Goal: Task Accomplishment & Management: Use online tool/utility

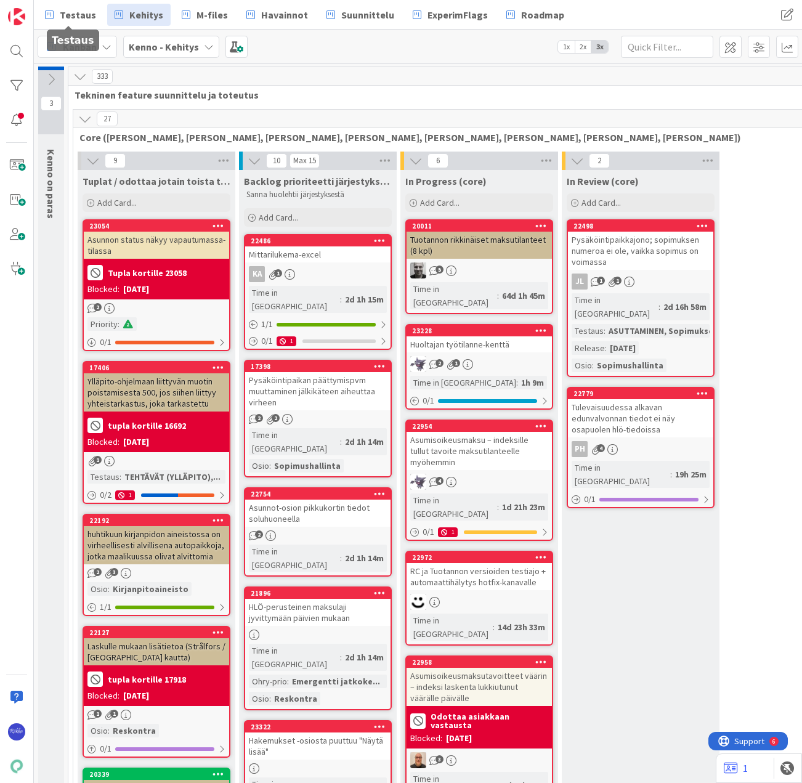
click at [76, 14] on span "Testaus" at bounding box center [78, 14] width 36 height 15
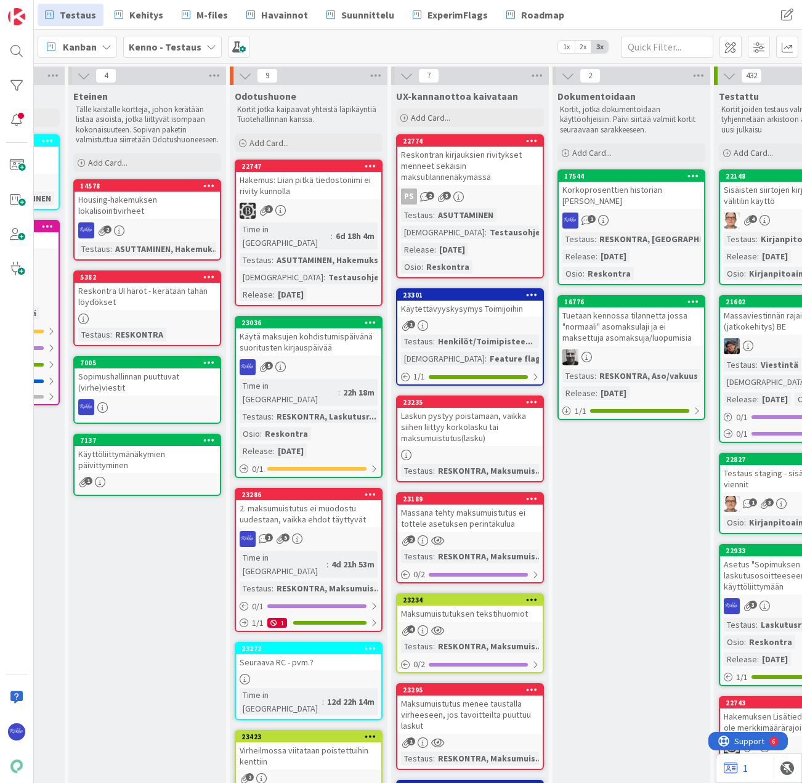
scroll to position [0, 634]
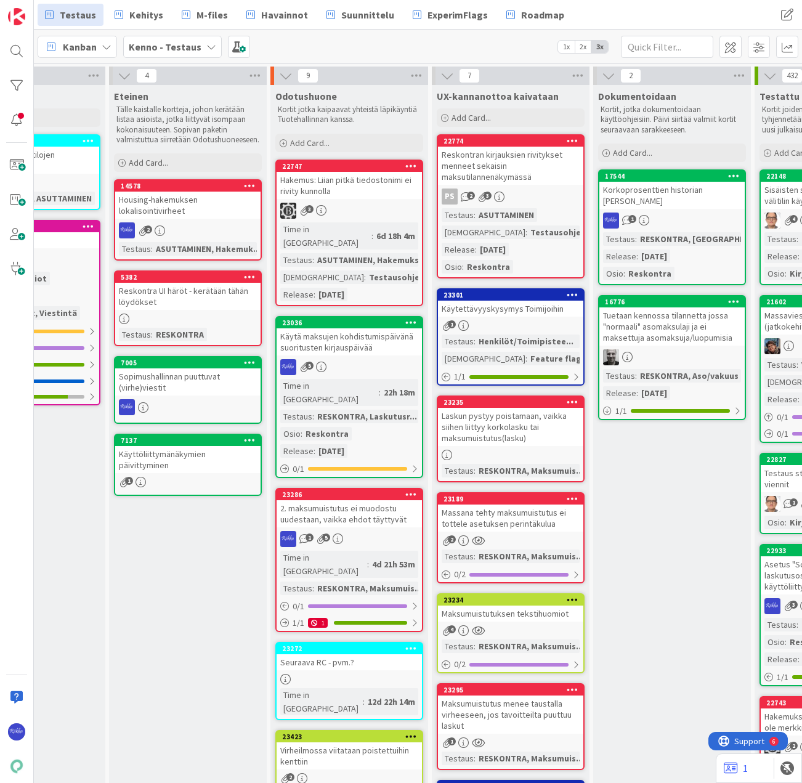
click at [338, 137] on div "Add Card..." at bounding box center [349, 143] width 148 height 18
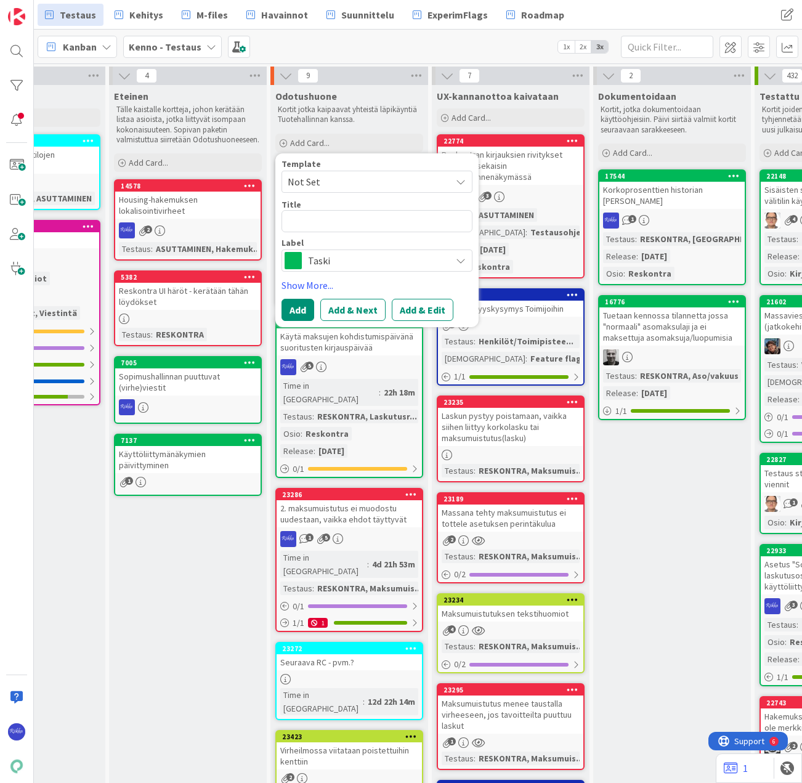
click at [350, 176] on span "Not Set" at bounding box center [365, 182] width 154 height 16
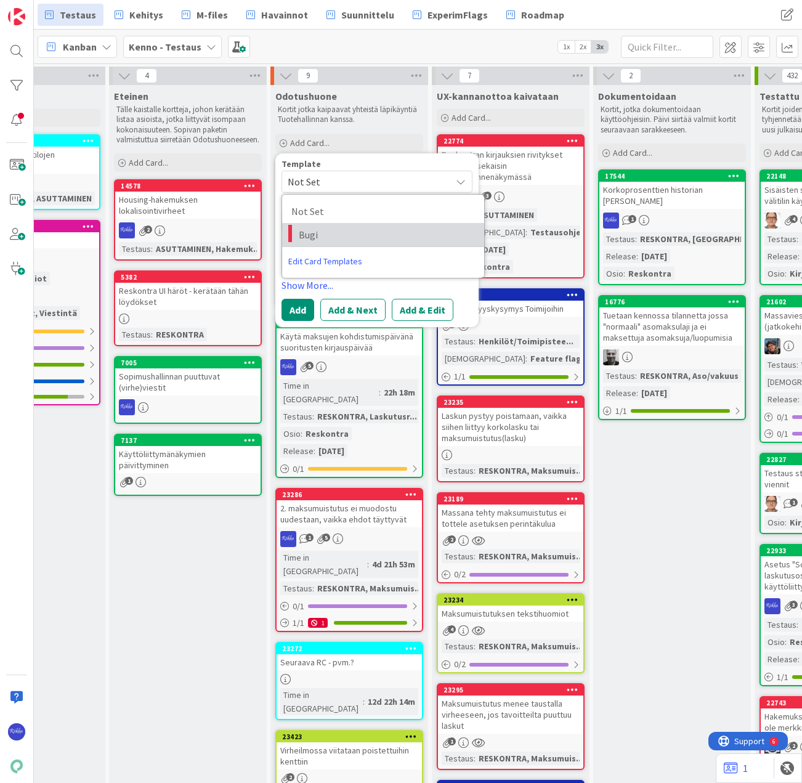
click at [343, 232] on span "Bugi" at bounding box center [387, 235] width 176 height 16
type textarea "x"
type textarea "Bugi"
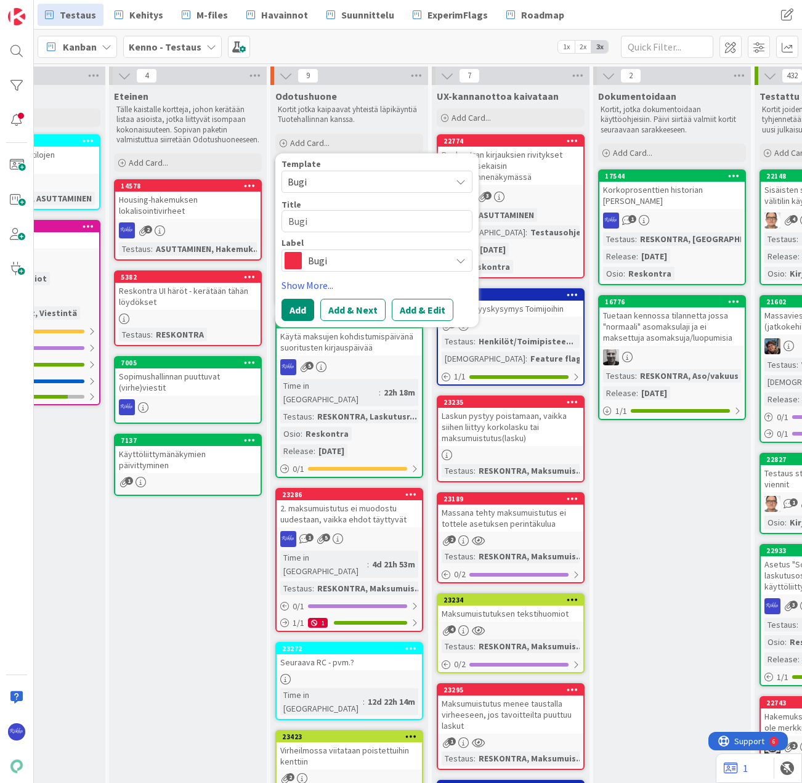
drag, startPoint x: 429, startPoint y: 310, endPoint x: 429, endPoint y: 333, distance: 22.8
click at [429, 311] on button "Add & Edit" at bounding box center [423, 310] width 62 height 22
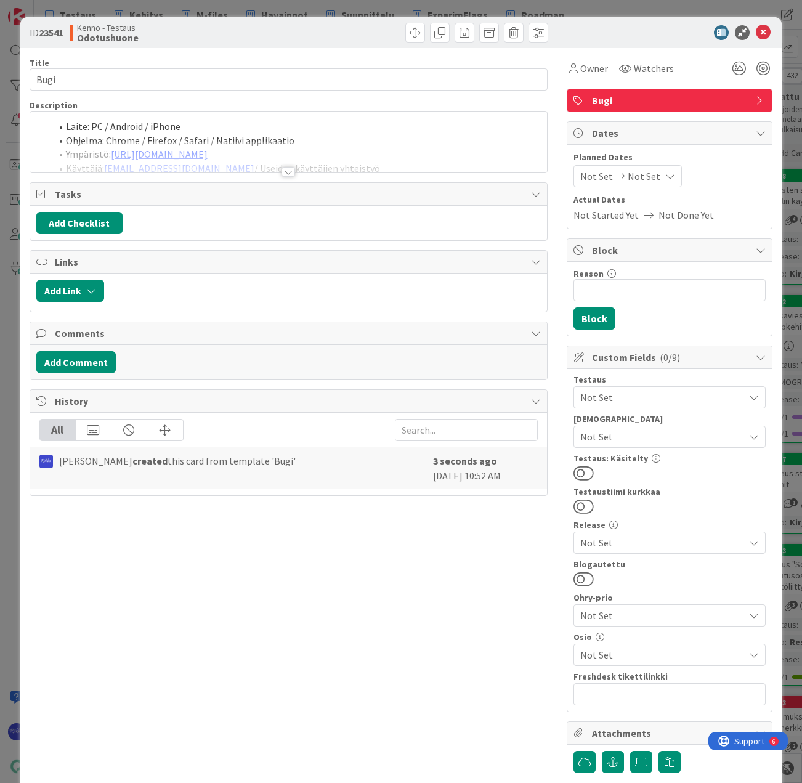
click at [283, 171] on div at bounding box center [289, 172] width 14 height 10
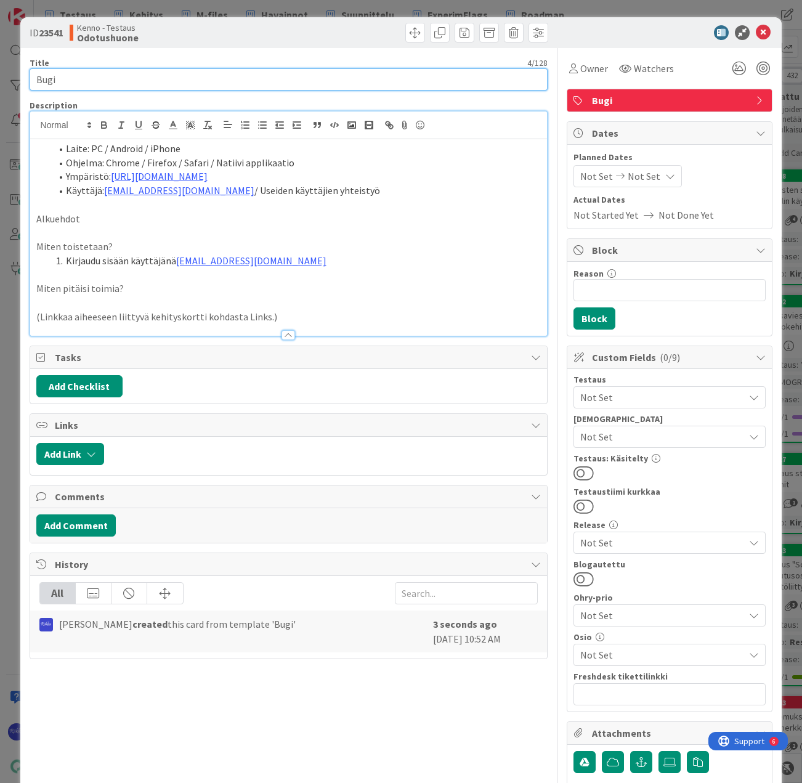
drag, startPoint x: 51, startPoint y: 76, endPoint x: 31, endPoint y: 76, distance: 19.1
click at [31, 76] on input "Bugi" at bounding box center [289, 79] width 519 height 22
type input "L"
type input "Ulkoisten linkkien järjestys?"
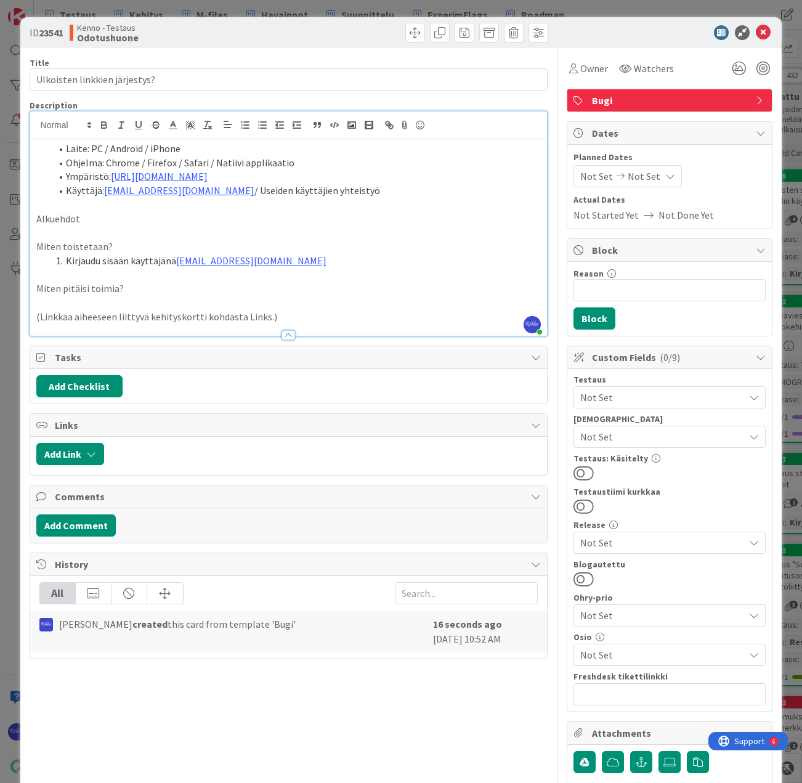
click at [667, 104] on span "Bugi" at bounding box center [671, 100] width 158 height 15
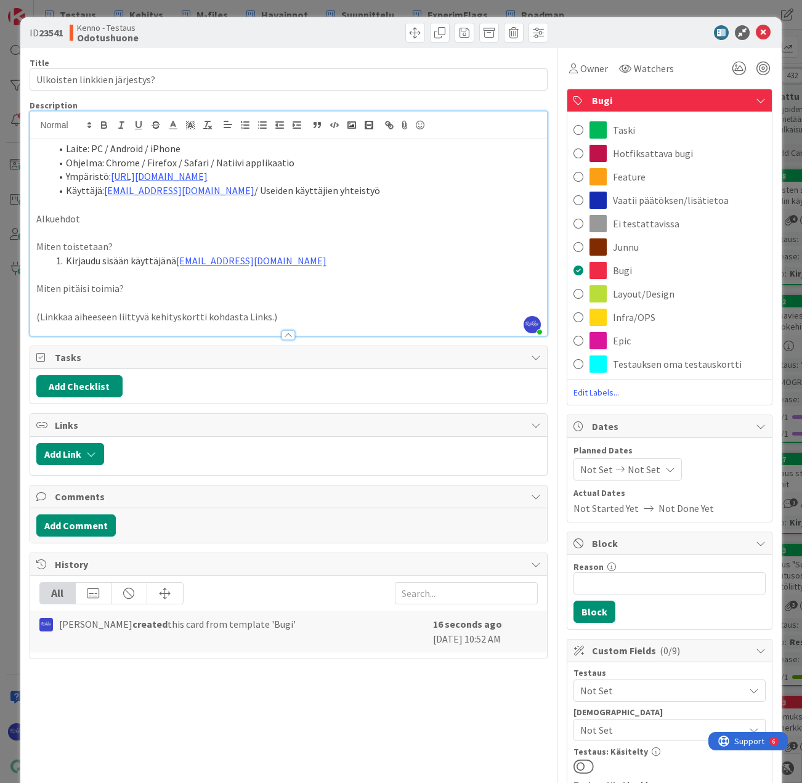
drag, startPoint x: 673, startPoint y: 205, endPoint x: 646, endPoint y: 206, distance: 27.8
click at [672, 205] on span "Vaatii päätöksen/lisätietoa" at bounding box center [671, 200] width 116 height 15
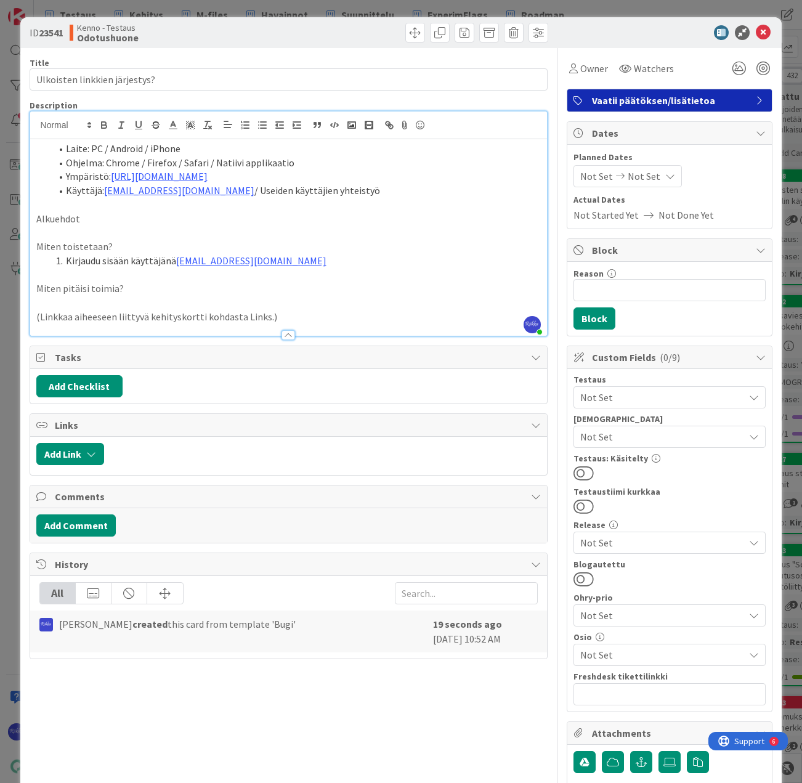
click at [128, 219] on p "Alkuehdot" at bounding box center [288, 219] width 505 height 14
click at [312, 262] on li "Kirjaudu sisään käyttäjänä kenno.admin@pandia.fi" at bounding box center [296, 261] width 490 height 14
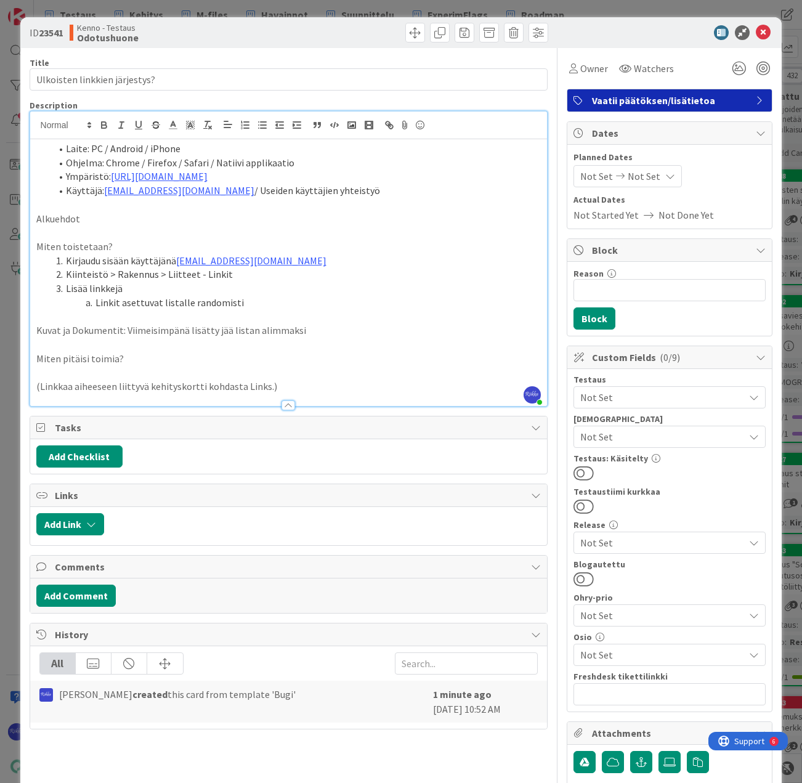
click at [182, 364] on p "Miten pitäisi toimia?" at bounding box center [288, 359] width 505 height 14
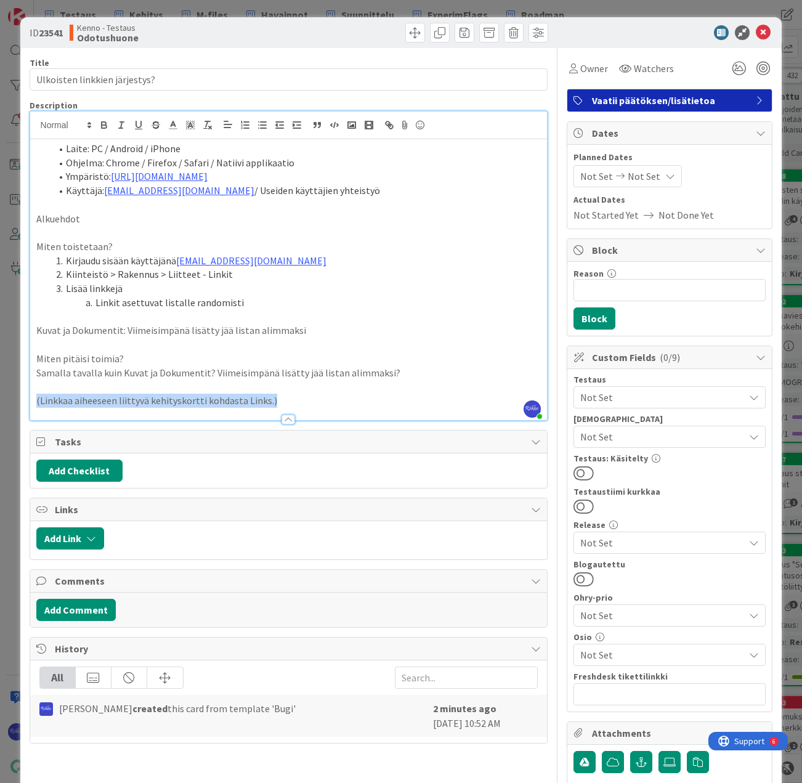
drag, startPoint x: 319, startPoint y: 401, endPoint x: 31, endPoint y: 400, distance: 287.7
click at [31, 400] on div "Laite: PC / Android / iPhone Ohjelma: Chrome / Firefox / Safari / Natiivi appli…" at bounding box center [289, 279] width 518 height 281
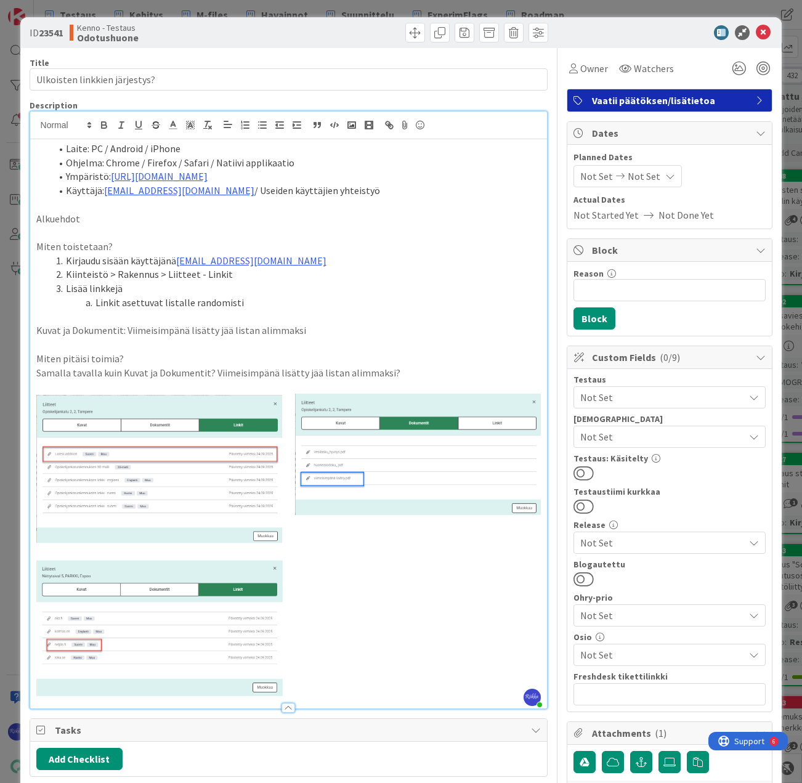
click at [113, 273] on li "Kiinteistö > Rakennus > Liitteet - Linkit" at bounding box center [296, 274] width 490 height 14
click at [156, 273] on li "Kiinteistö > (Rakennus > Liitteet - Linkit" at bounding box center [296, 274] width 490 height 14
click at [341, 272] on li "Kiinteistö > (Rakennus > Huoneisto) > Liitteet - Linkit" at bounding box center [296, 274] width 490 height 14
click at [664, 393] on span "Not Set" at bounding box center [662, 397] width 164 height 15
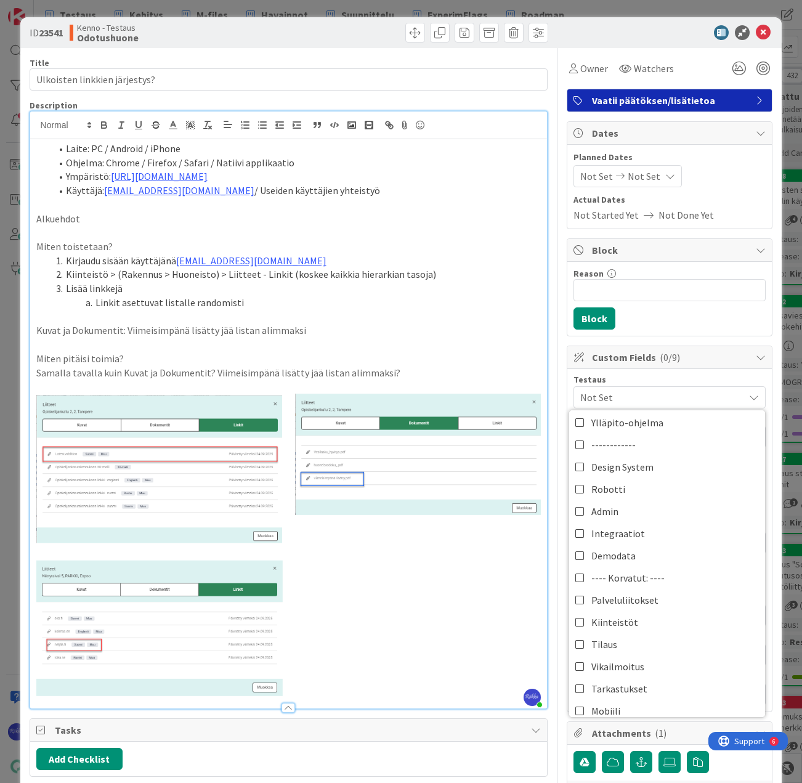
scroll to position [524, 0]
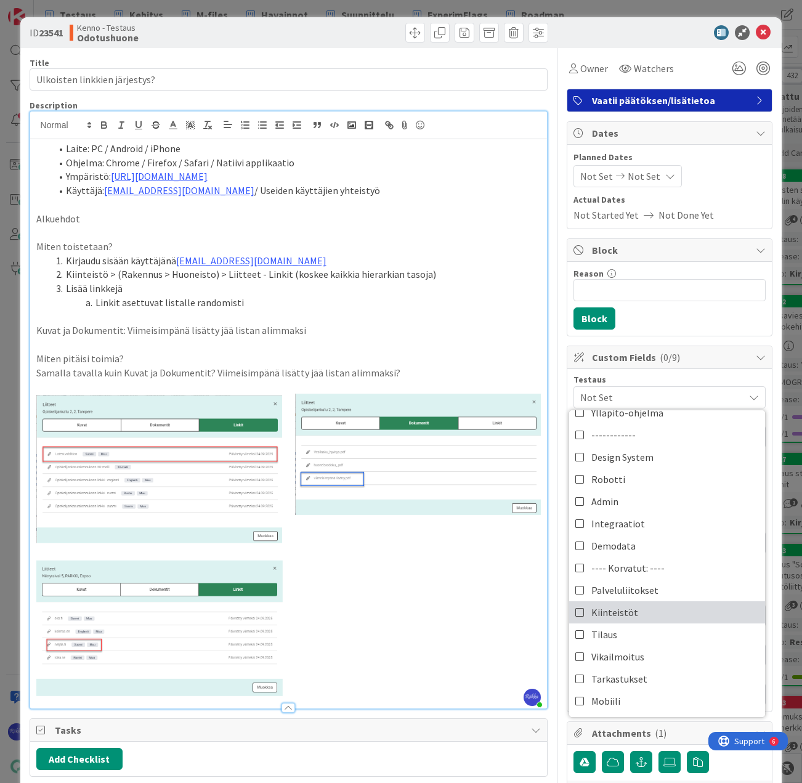
click at [659, 613] on link "Kiinteistöt" at bounding box center [667, 612] width 196 height 22
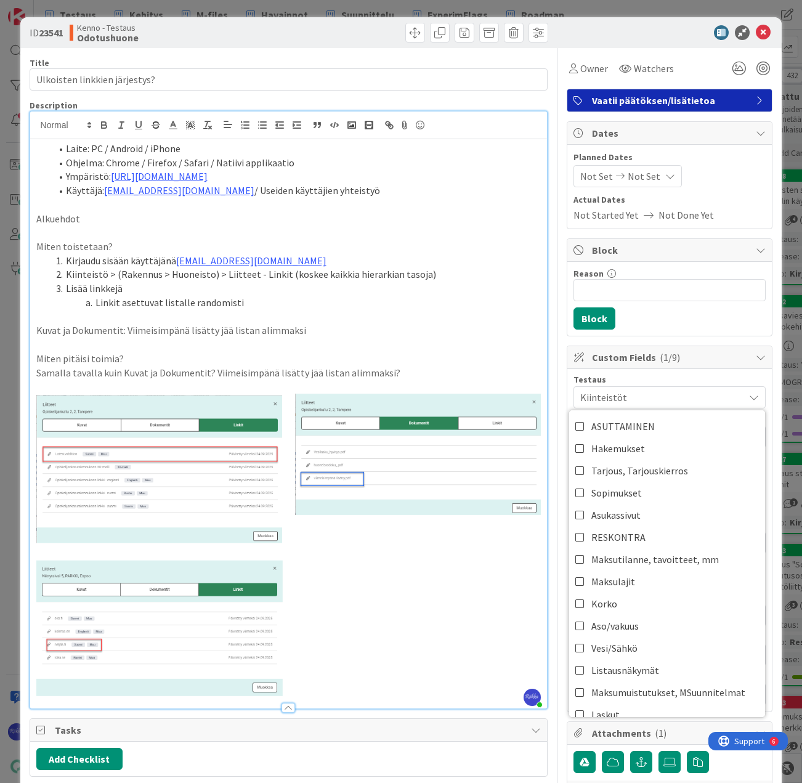
click at [670, 320] on div "Reason 0 / 256 Block" at bounding box center [669, 299] width 205 height 74
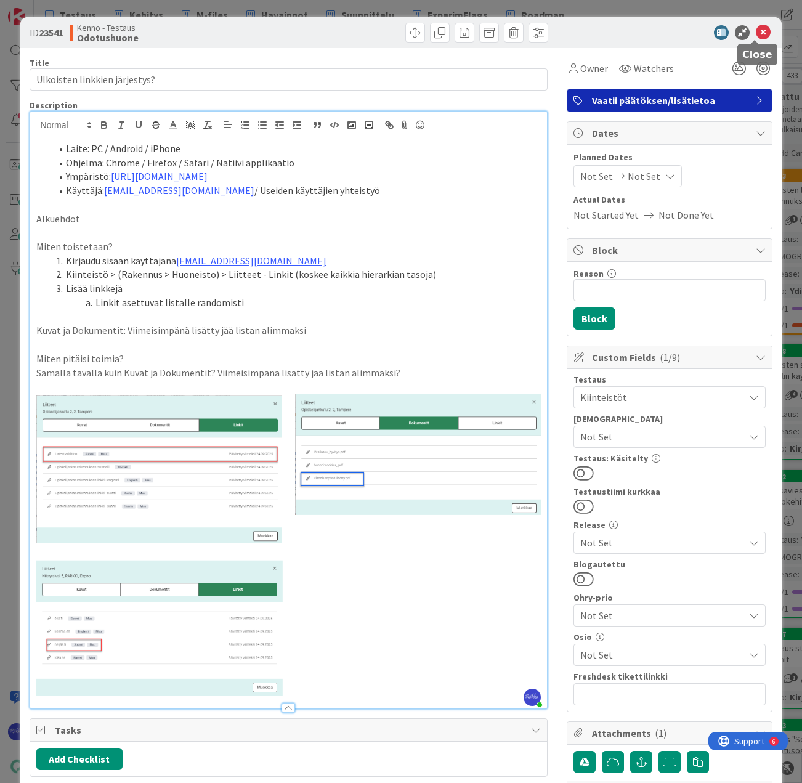
click at [756, 29] on icon at bounding box center [763, 32] width 15 height 15
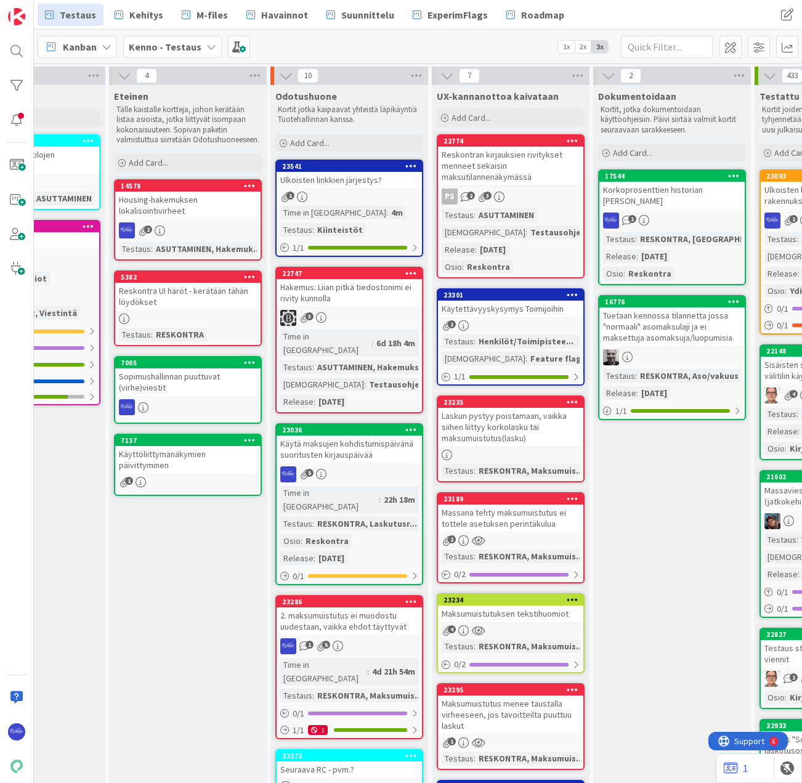
click at [418, 44] on div "Kanban Kenno - Testaus 1x 2x 3x" at bounding box center [418, 47] width 768 height 34
